Goal: Task Accomplishment & Management: Manage account settings

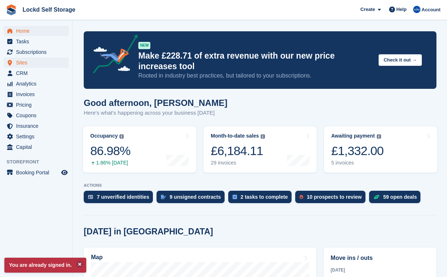
click at [31, 65] on span "Sites" at bounding box center [38, 63] width 44 height 10
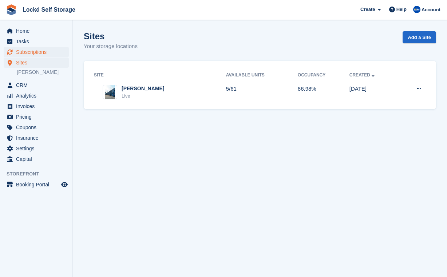
click at [39, 52] on span "Subscriptions" at bounding box center [38, 52] width 44 height 10
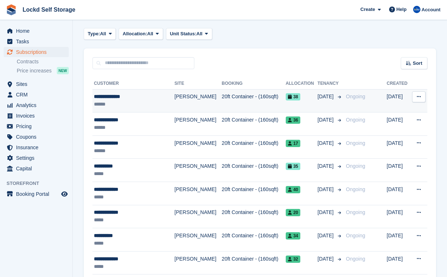
scroll to position [35, 0]
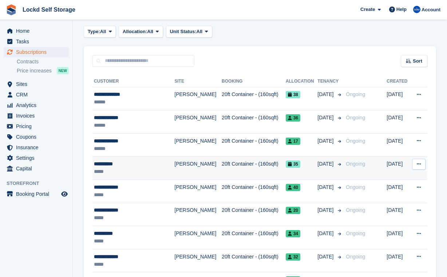
click at [246, 161] on td "20ft Container - (160sqft)" at bounding box center [254, 168] width 64 height 23
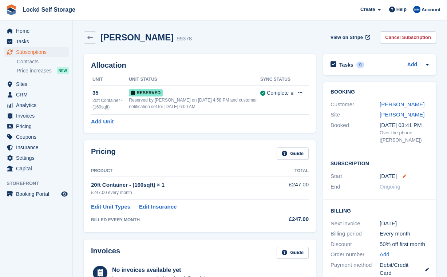
click at [406, 174] on icon at bounding box center [405, 176] width 4 height 4
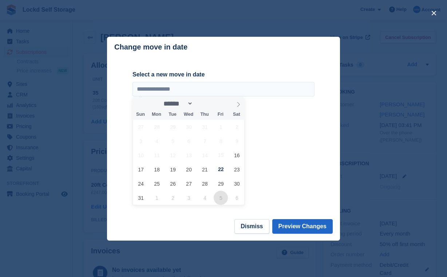
click at [221, 197] on span "5" at bounding box center [221, 198] width 14 height 14
type input "**********"
select select "*"
click at [289, 224] on button "Preview Changes" at bounding box center [302, 226] width 61 height 15
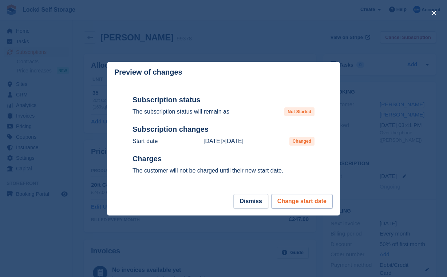
click at [307, 199] on button "Change start date" at bounding box center [302, 201] width 62 height 15
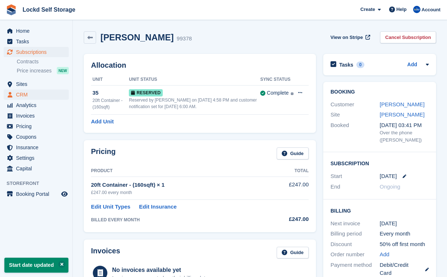
click at [51, 96] on span "CRM" at bounding box center [38, 95] width 44 height 10
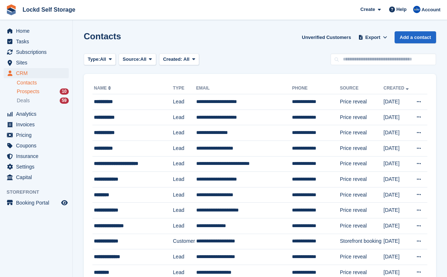
click at [48, 90] on div "Prospects 10" at bounding box center [43, 91] width 52 height 7
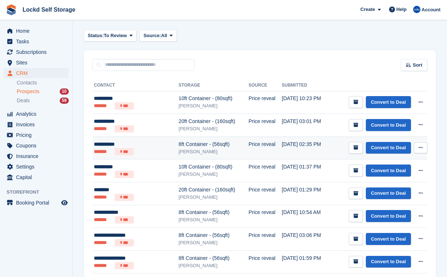
scroll to position [25, 0]
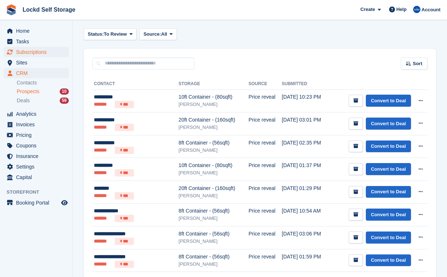
click at [31, 53] on span "Subscriptions" at bounding box center [38, 52] width 44 height 10
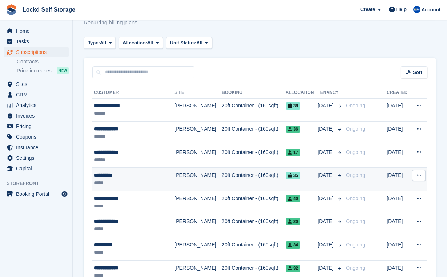
scroll to position [39, 0]
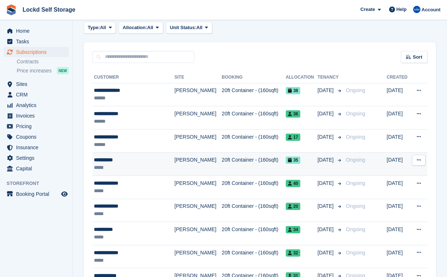
click at [325, 160] on span "05 Sep" at bounding box center [325, 160] width 17 height 8
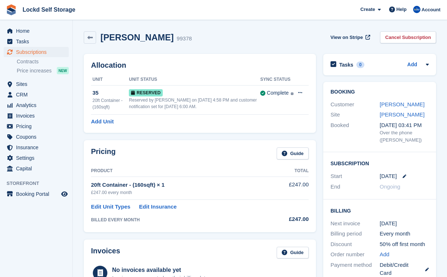
click at [255, 37] on div "Linda Dadd 99378 View on Stripe Cancel Subscription" at bounding box center [260, 37] width 352 height 12
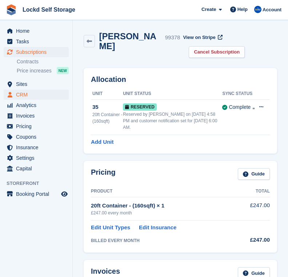
click at [35, 91] on span "CRM" at bounding box center [38, 95] width 44 height 10
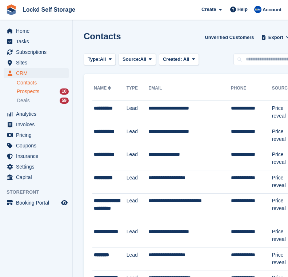
click at [52, 93] on div "Prospects 10" at bounding box center [43, 91] width 52 height 7
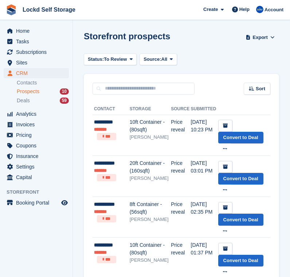
scroll to position [7, 0]
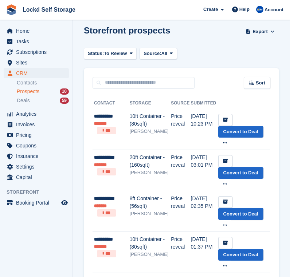
drag, startPoint x: 28, startPoint y: 275, endPoint x: 28, endPoint y: 279, distance: 4.0
click at [28, 271] on html "Lockd Self Storage Create Subscription Invoice Contact Deal Discount Page Help …" at bounding box center [145, 132] width 290 height 277
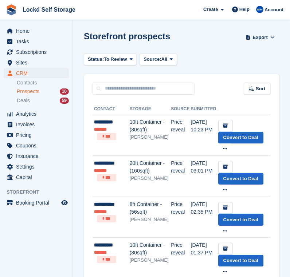
scroll to position [0, 0]
click at [31, 99] on div "Deals 59" at bounding box center [43, 100] width 52 height 7
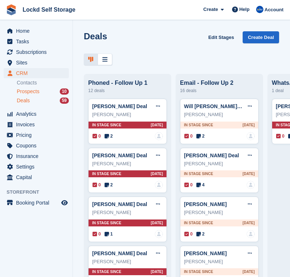
click at [36, 90] on span "Prospects" at bounding box center [28, 91] width 23 height 7
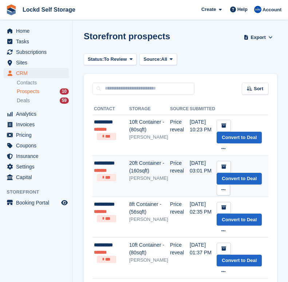
click at [126, 178] on ul "******* ***" at bounding box center [111, 174] width 35 height 14
